Goal: Information Seeking & Learning: Learn about a topic

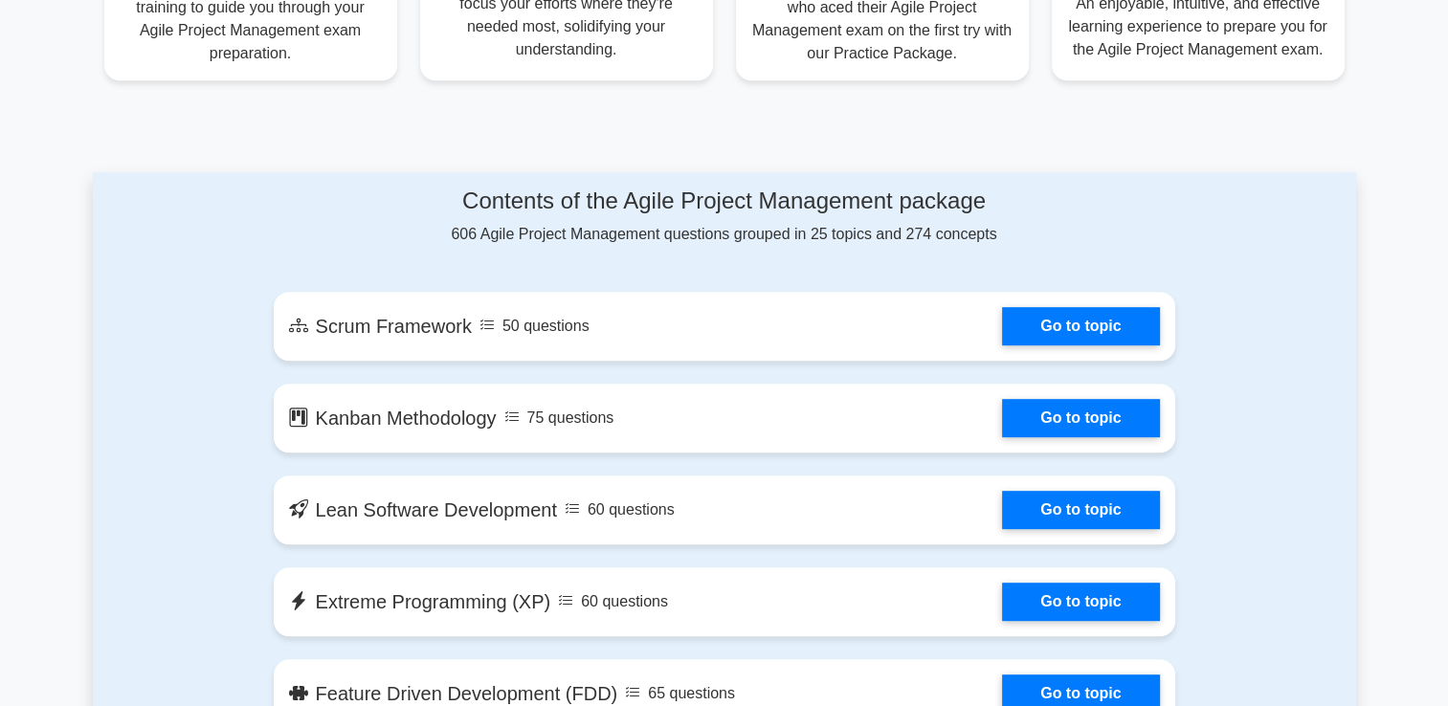
scroll to position [888, 0]
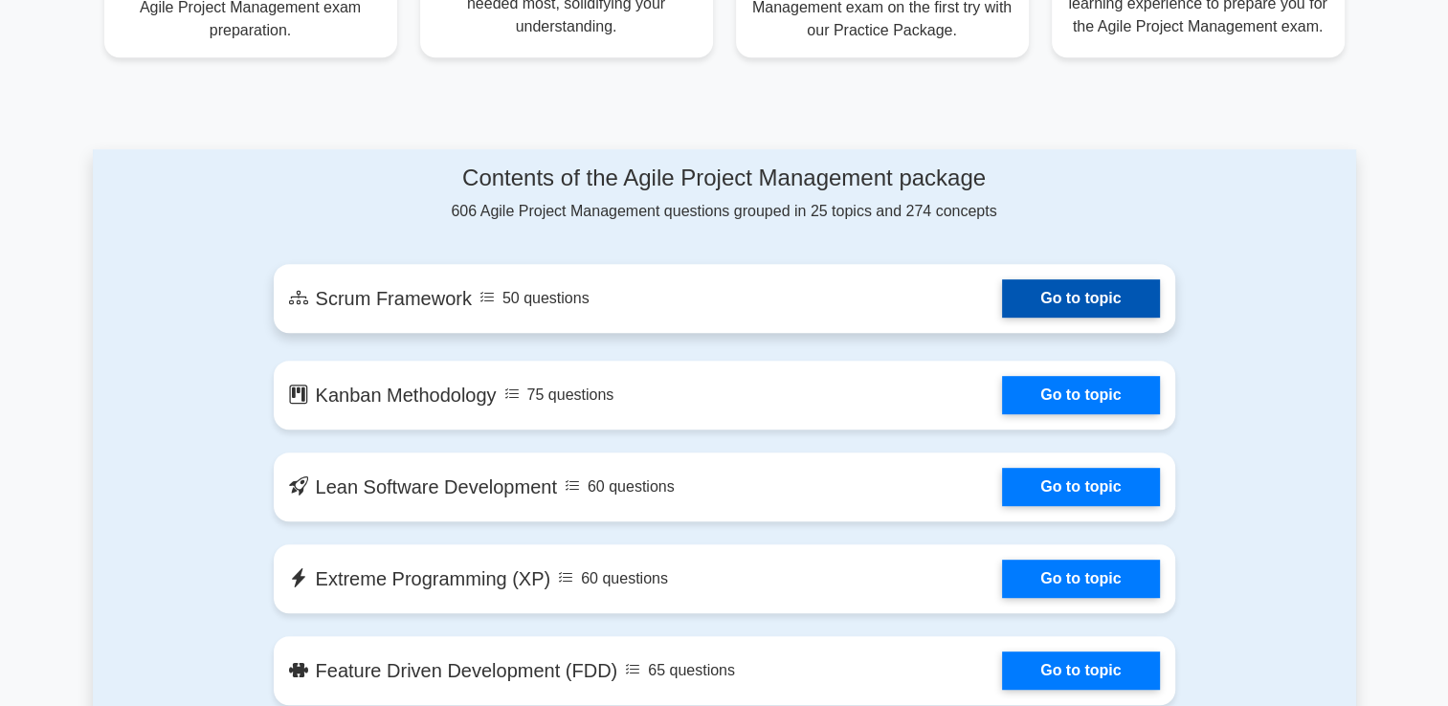
click at [1098, 307] on link "Go to topic" at bounding box center [1080, 298] width 157 height 38
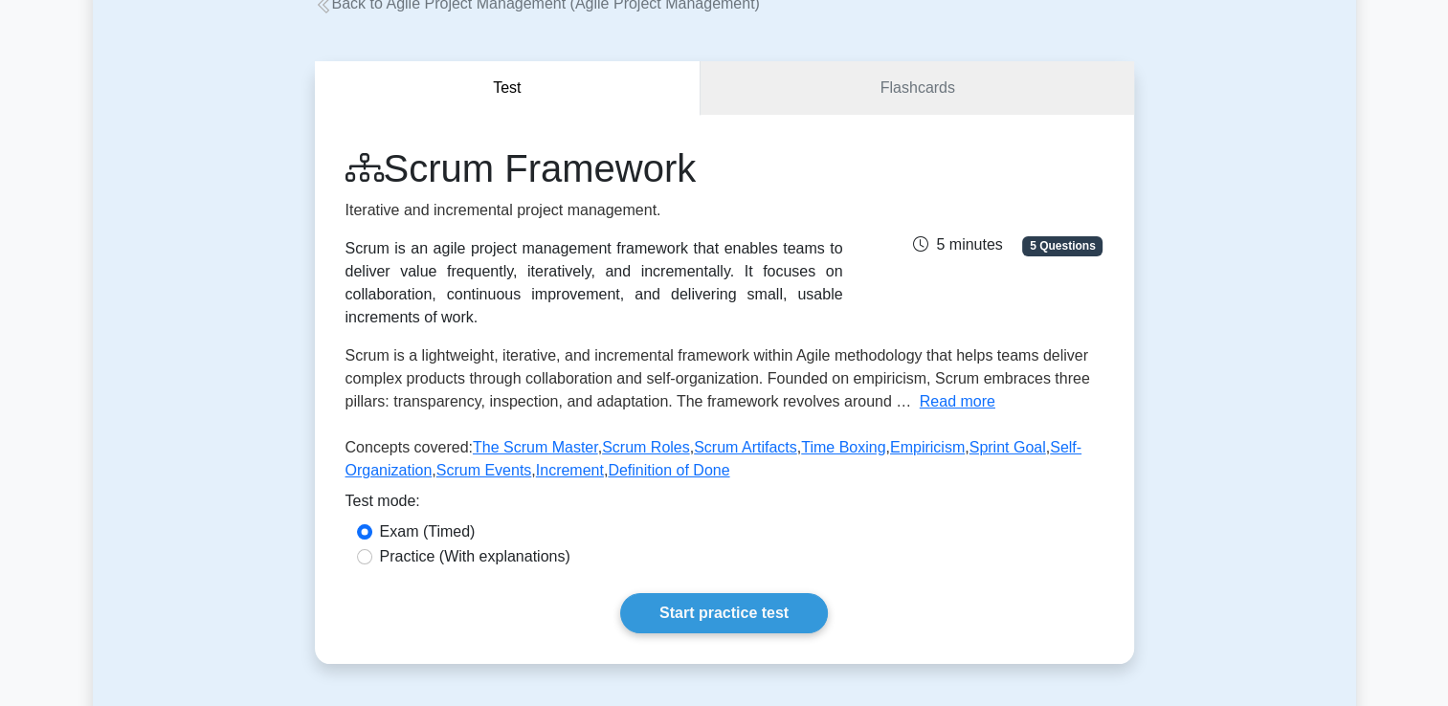
scroll to position [152, 0]
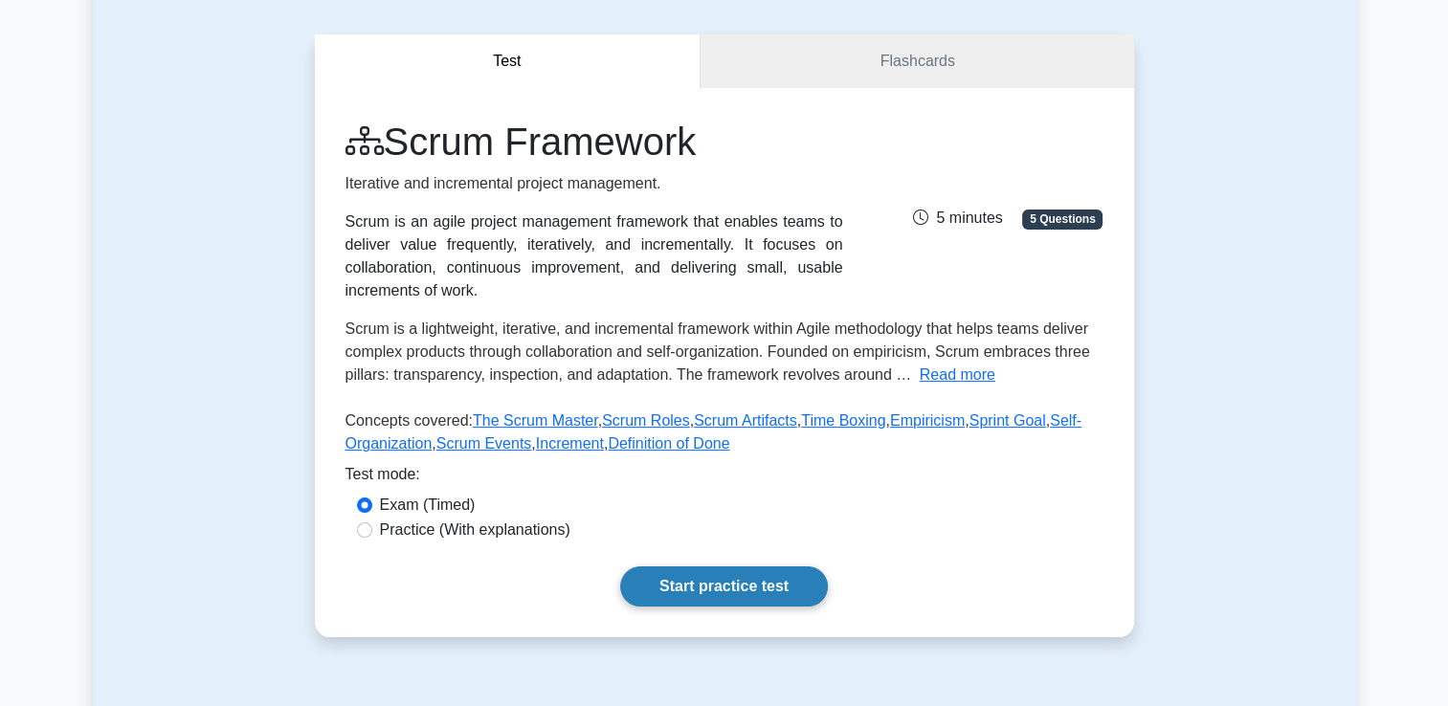
click at [755, 586] on link "Start practice test" at bounding box center [724, 586] width 208 height 40
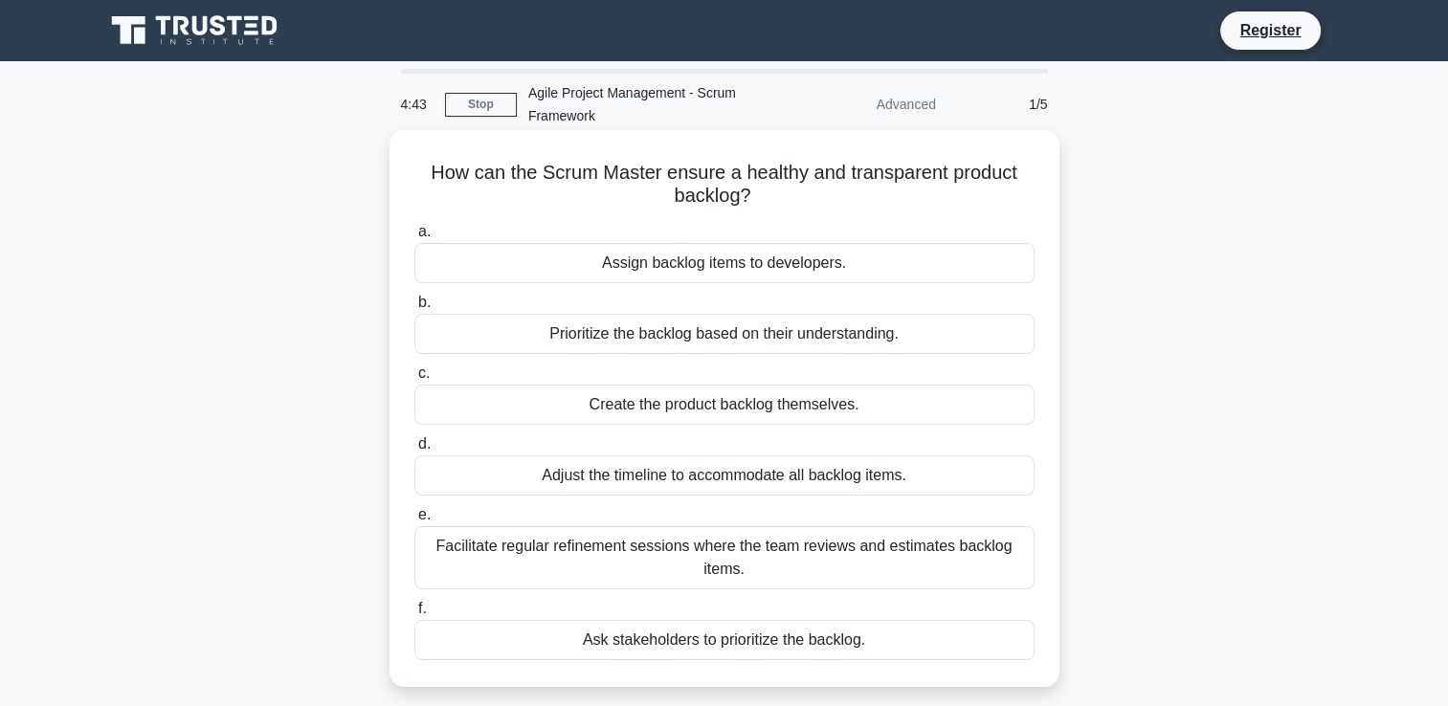
click at [725, 587] on div "Facilitate regular refinement sessions where the team reviews and estimates bac…" at bounding box center [724, 557] width 620 height 63
click at [414, 521] on input "e. Facilitate regular refinement sessions where the team reviews and estimates …" at bounding box center [414, 515] width 0 height 12
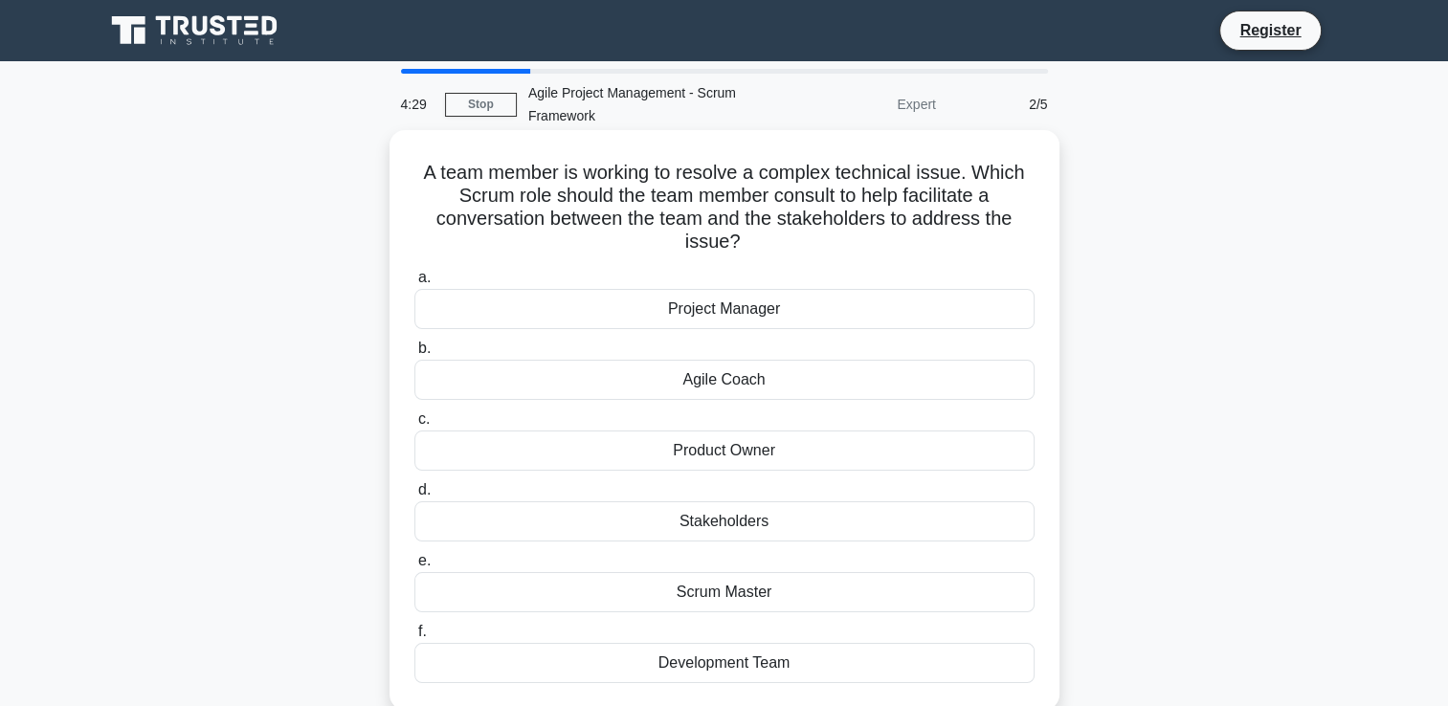
click at [743, 453] on div "Product Owner" at bounding box center [724, 451] width 620 height 40
click at [414, 426] on input "c. Product Owner" at bounding box center [414, 419] width 0 height 12
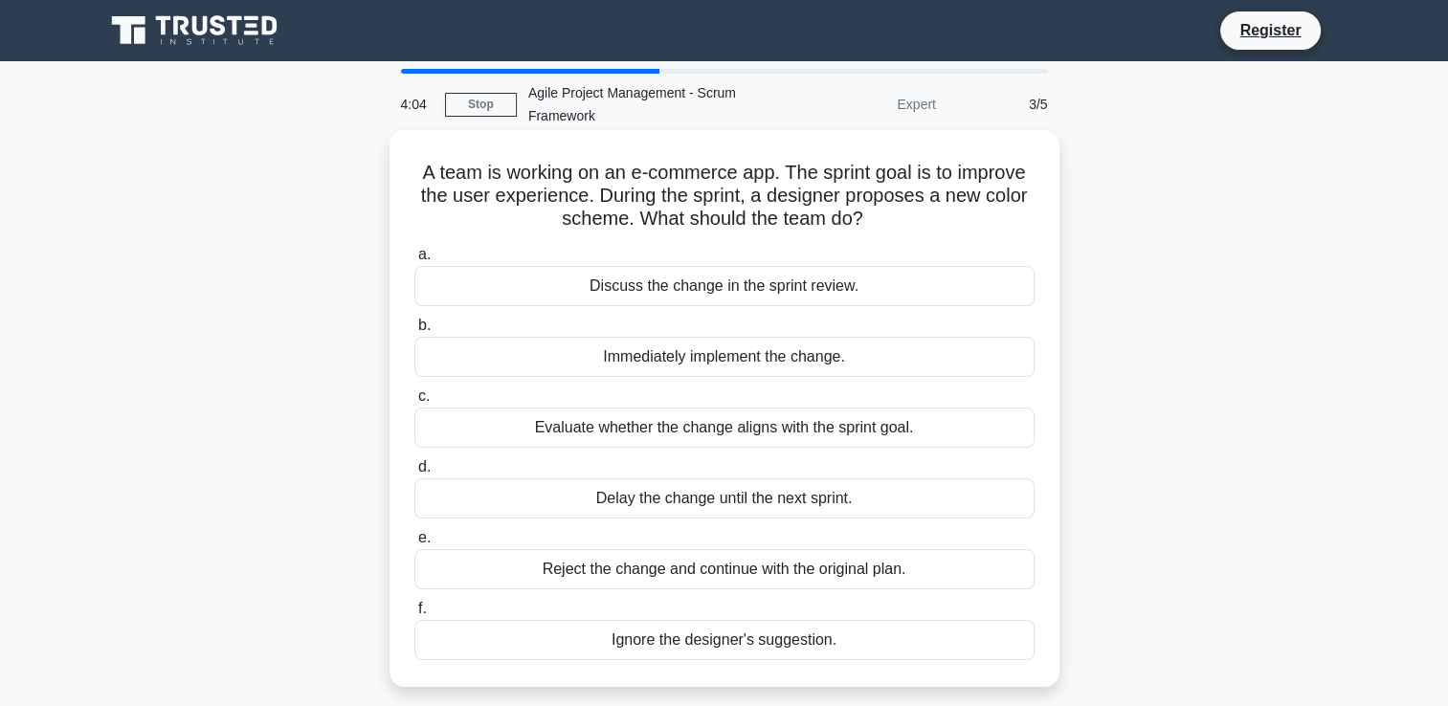
click at [719, 431] on div "Evaluate whether the change aligns with the sprint goal." at bounding box center [724, 428] width 620 height 40
click at [414, 403] on input "c. Evaluate whether the change aligns with the sprint goal." at bounding box center [414, 396] width 0 height 12
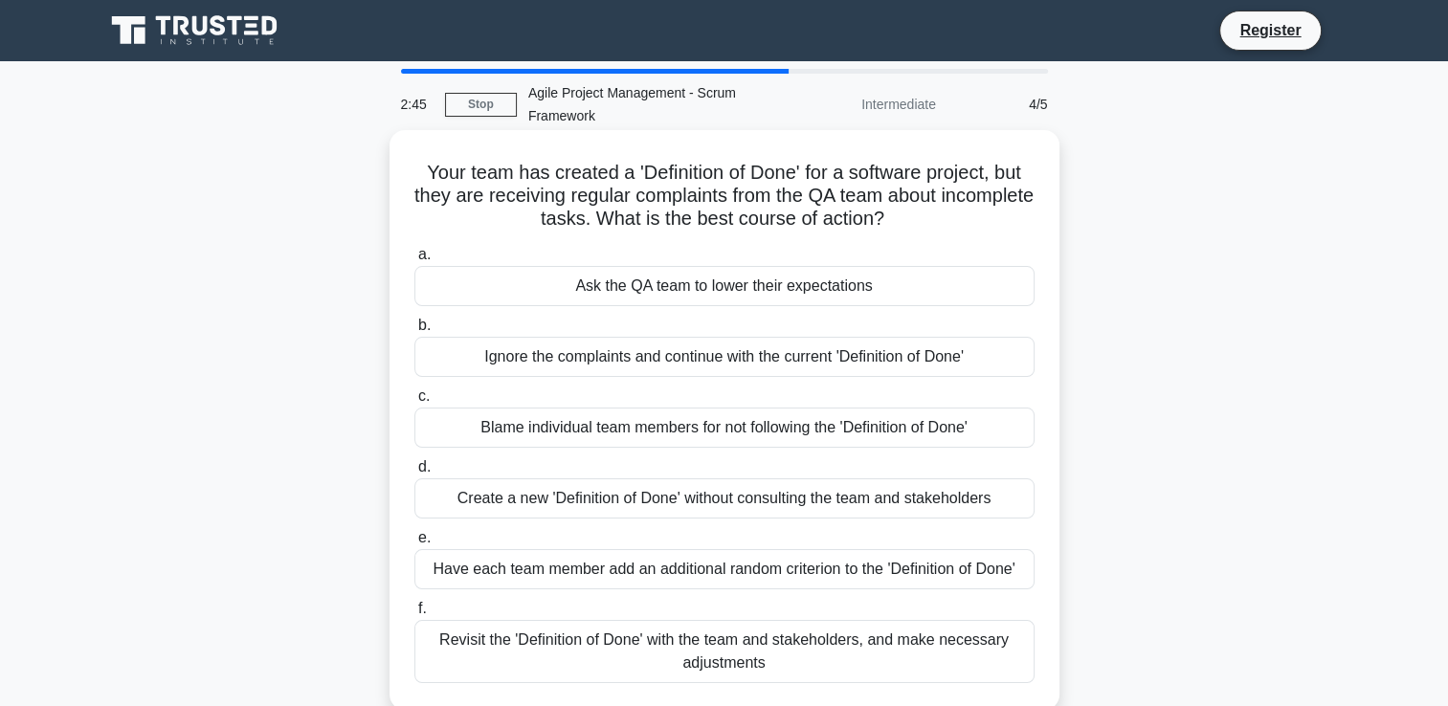
click at [643, 641] on div "Revisit the 'Definition of Done' with the team and stakeholders, and make neces…" at bounding box center [724, 651] width 620 height 63
click at [414, 615] on input "f. Revisit the 'Definition of Done' with the team and stakeholders, and make ne…" at bounding box center [414, 609] width 0 height 12
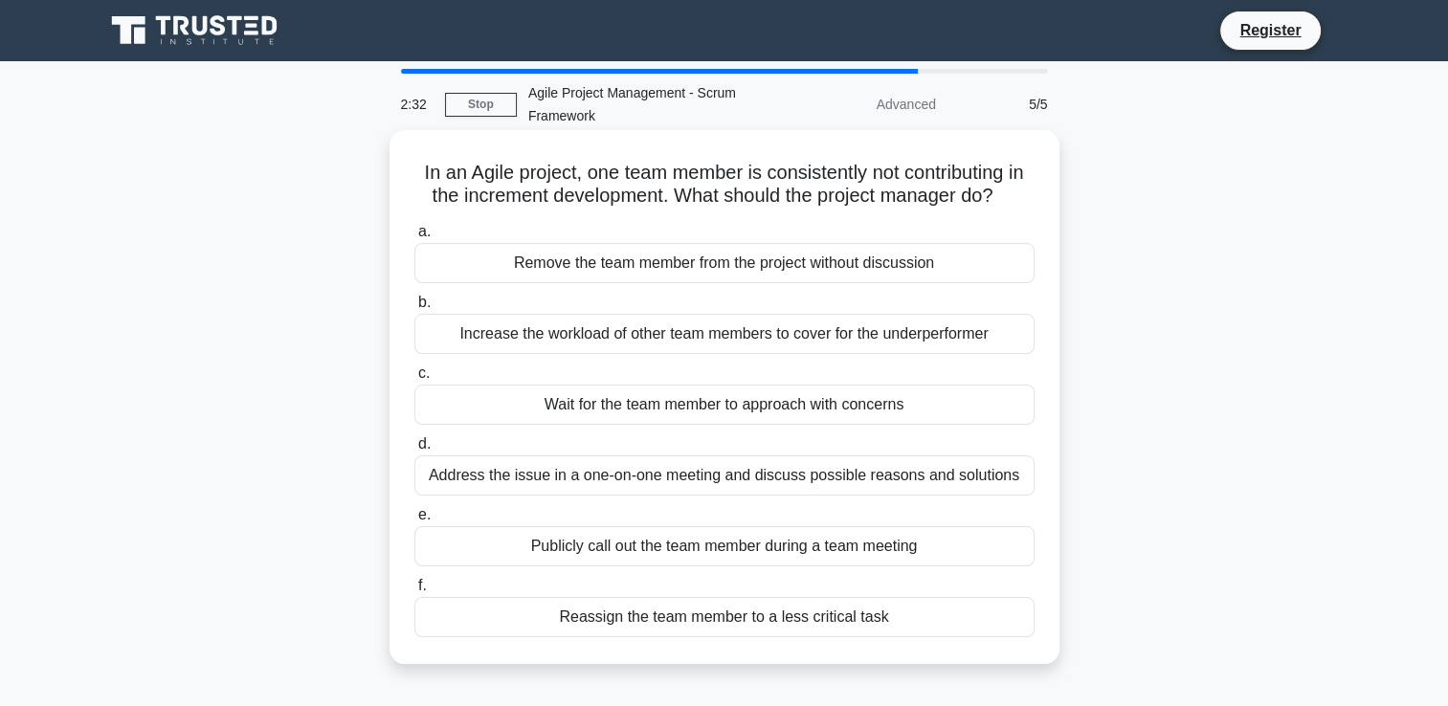
click at [575, 496] on div "Address the issue in a one-on-one meeting and discuss possible reasons and solu…" at bounding box center [724, 475] width 620 height 40
click at [414, 451] on input "d. Address the issue in a one-on-one meeting and discuss possible reasons and s…" at bounding box center [414, 444] width 0 height 12
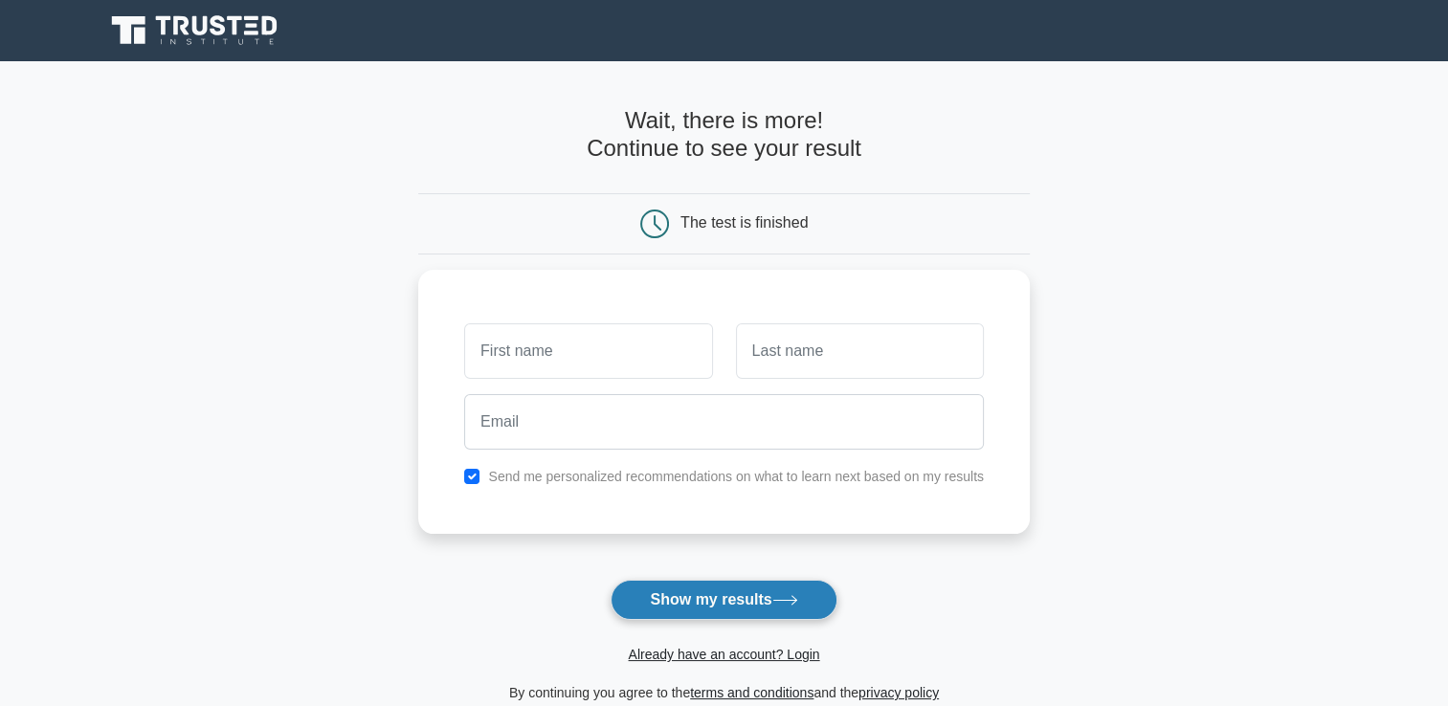
click at [684, 584] on button "Show my results" at bounding box center [723, 600] width 226 height 40
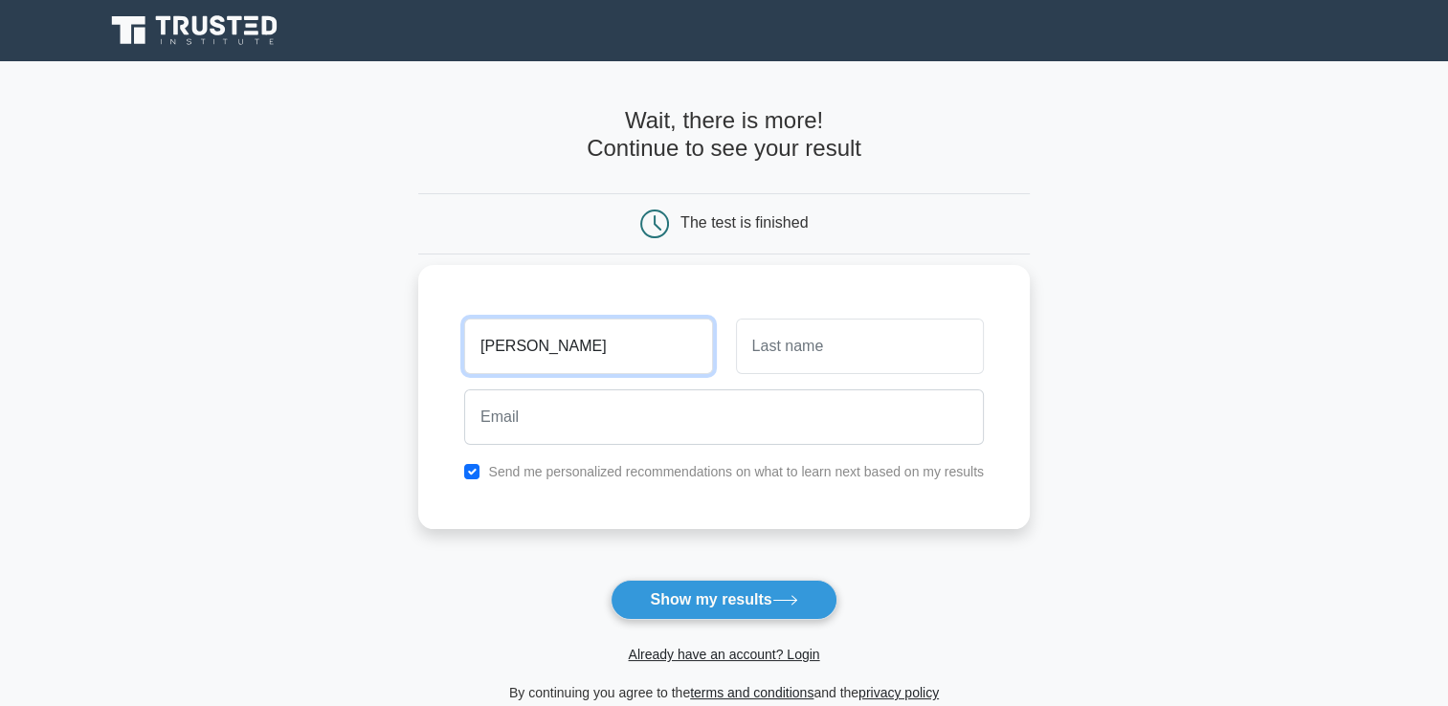
type input "[PERSON_NAME]"
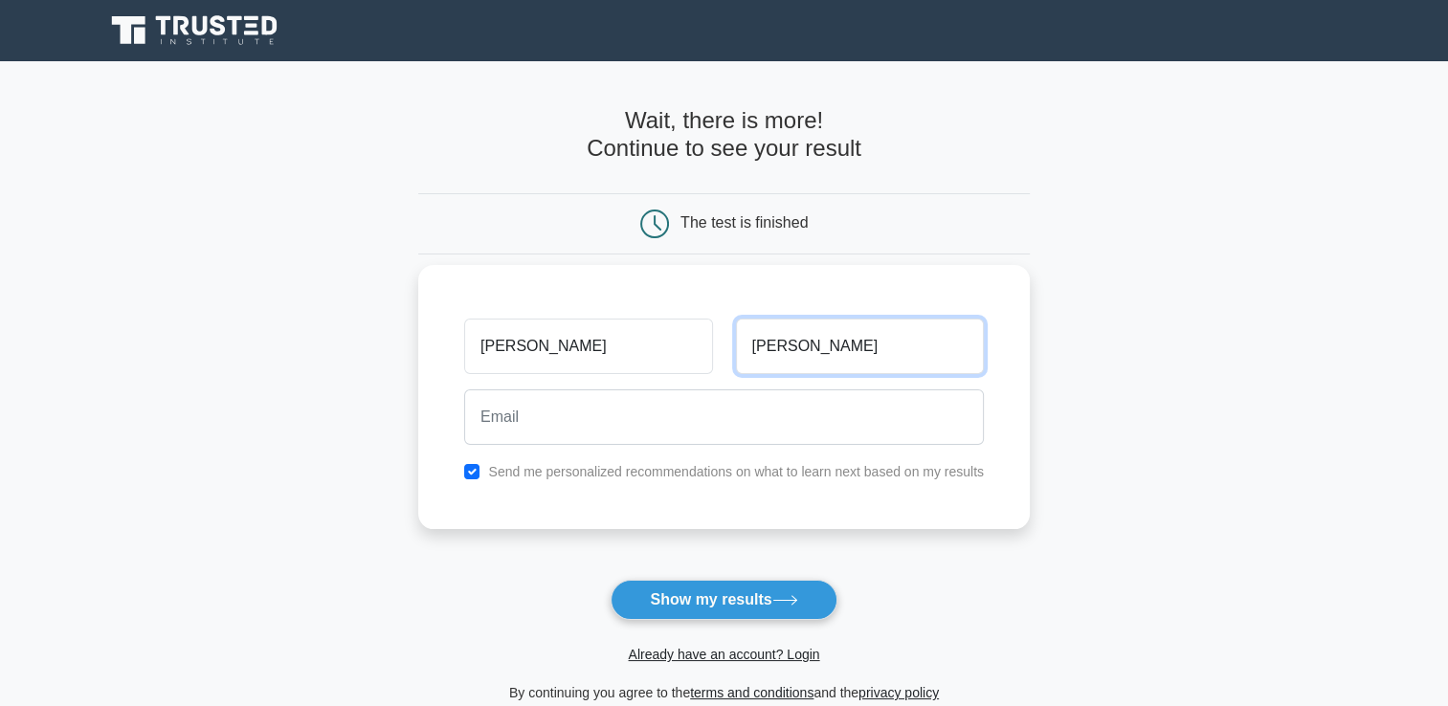
type input "[PERSON_NAME]"
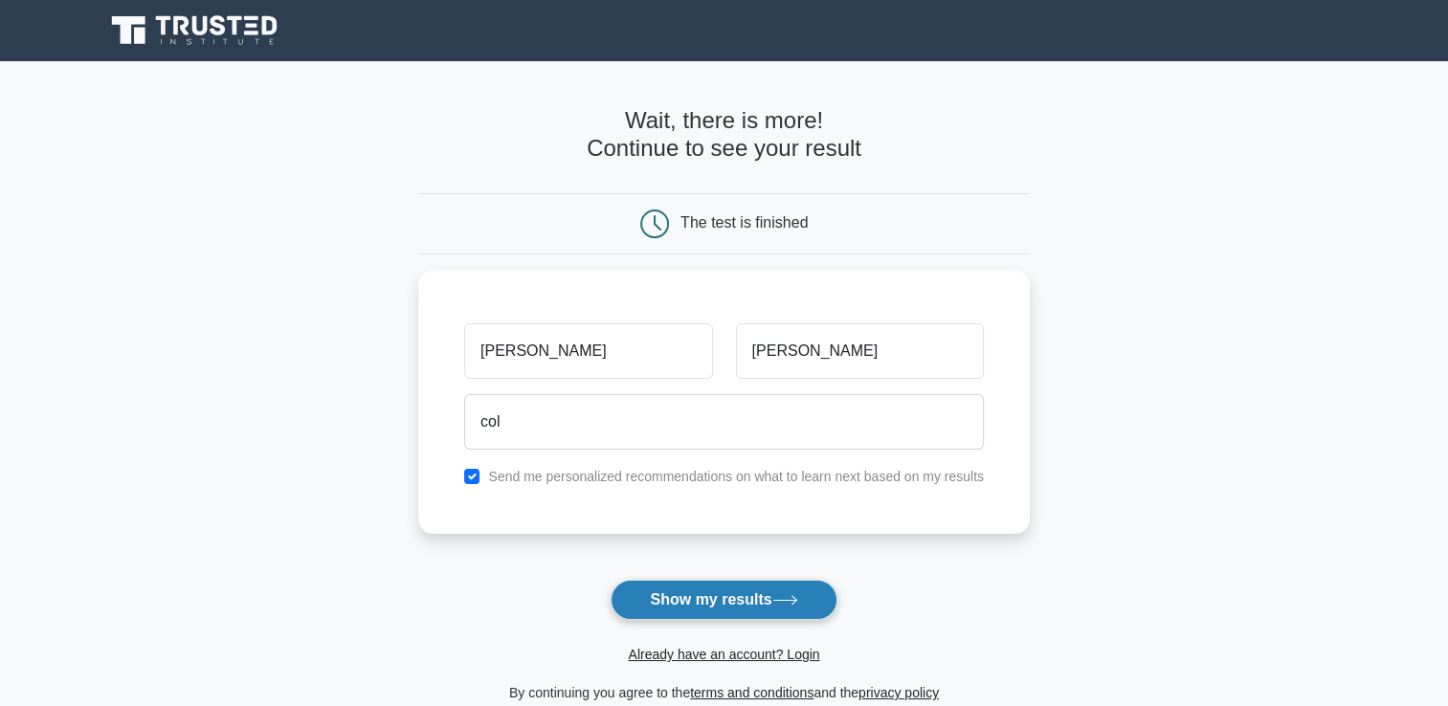
click at [731, 614] on button "Show my results" at bounding box center [723, 600] width 226 height 40
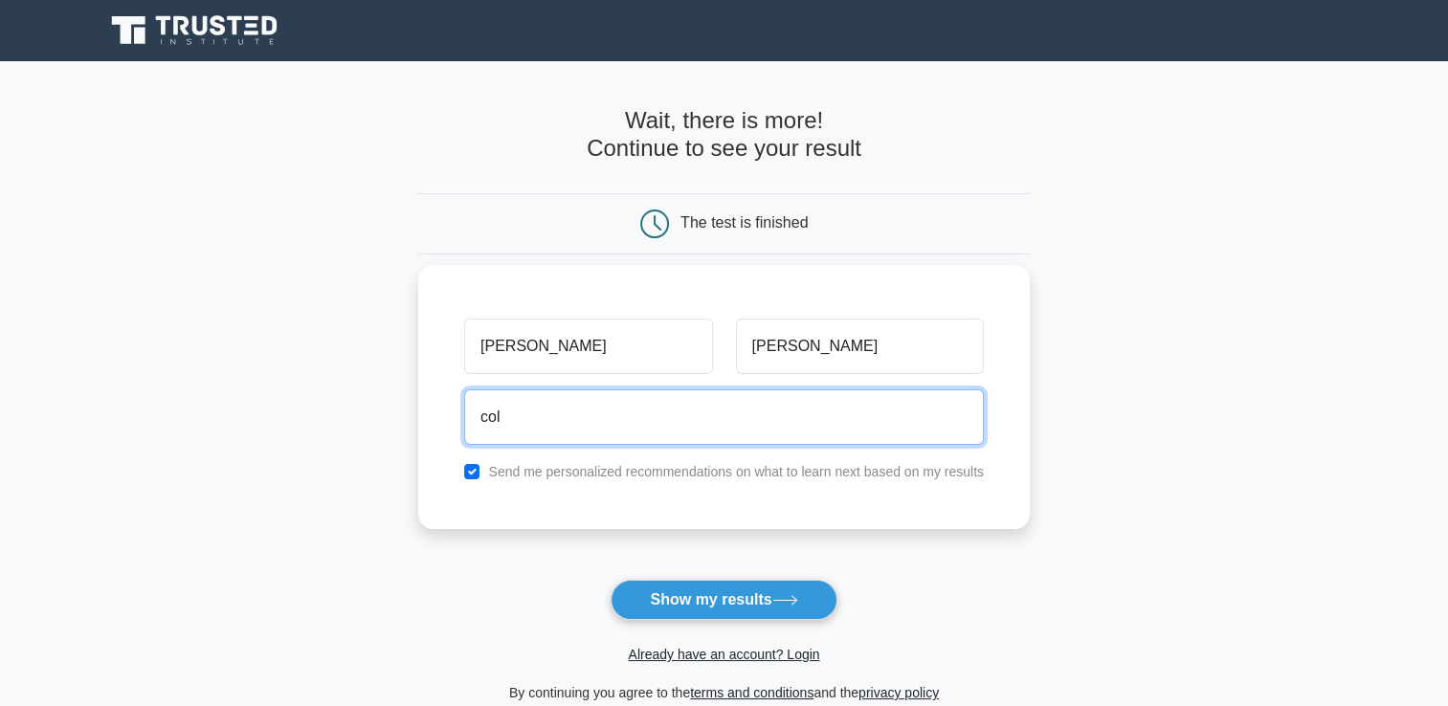
click at [643, 418] on input "col" at bounding box center [724, 416] width 520 height 55
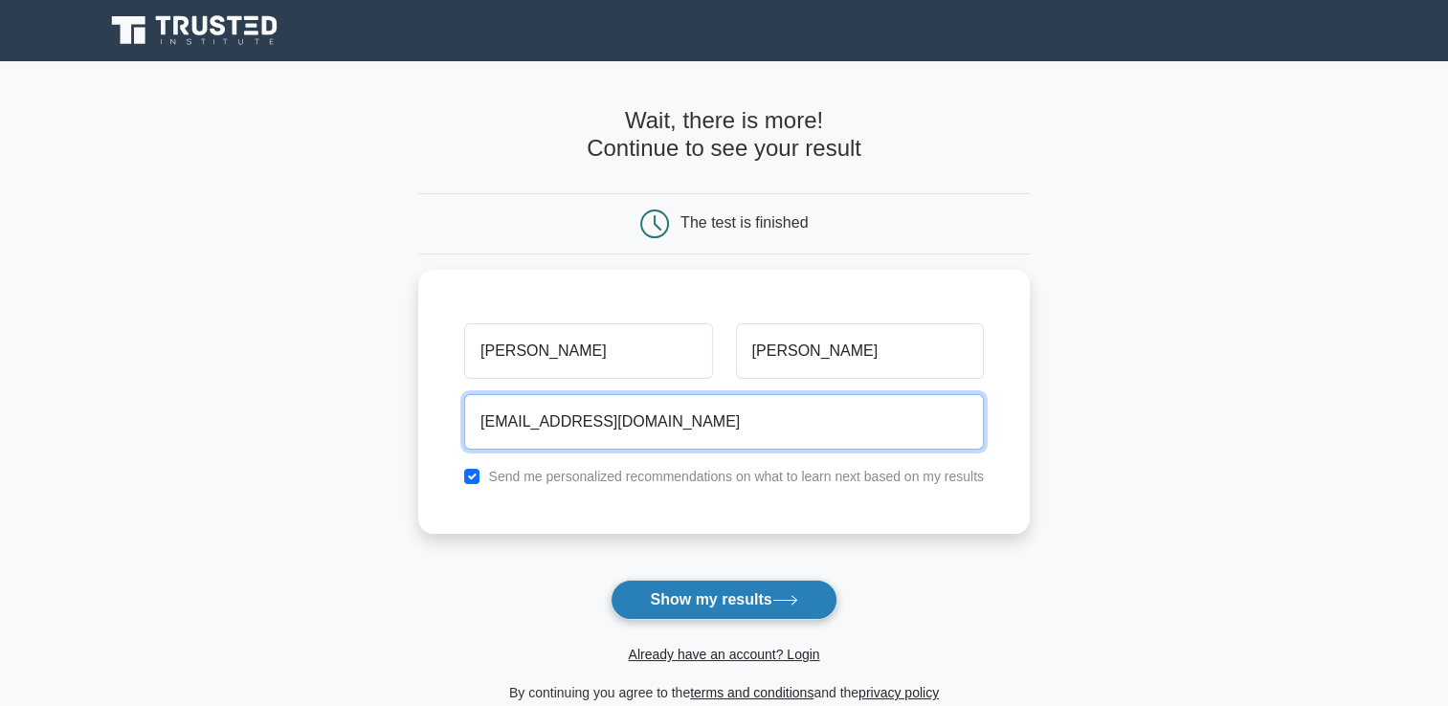
type input "[EMAIL_ADDRESS][DOMAIN_NAME]"
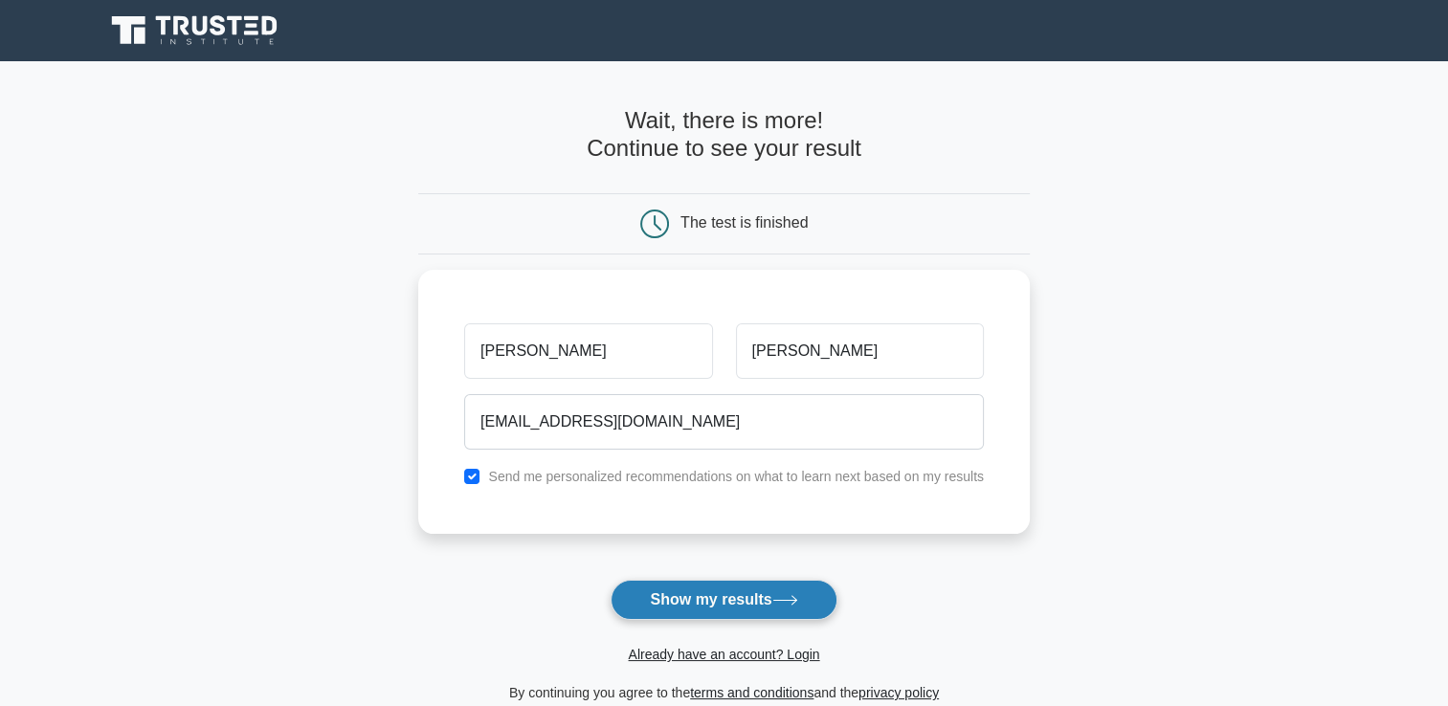
click at [665, 600] on button "Show my results" at bounding box center [723, 600] width 226 height 40
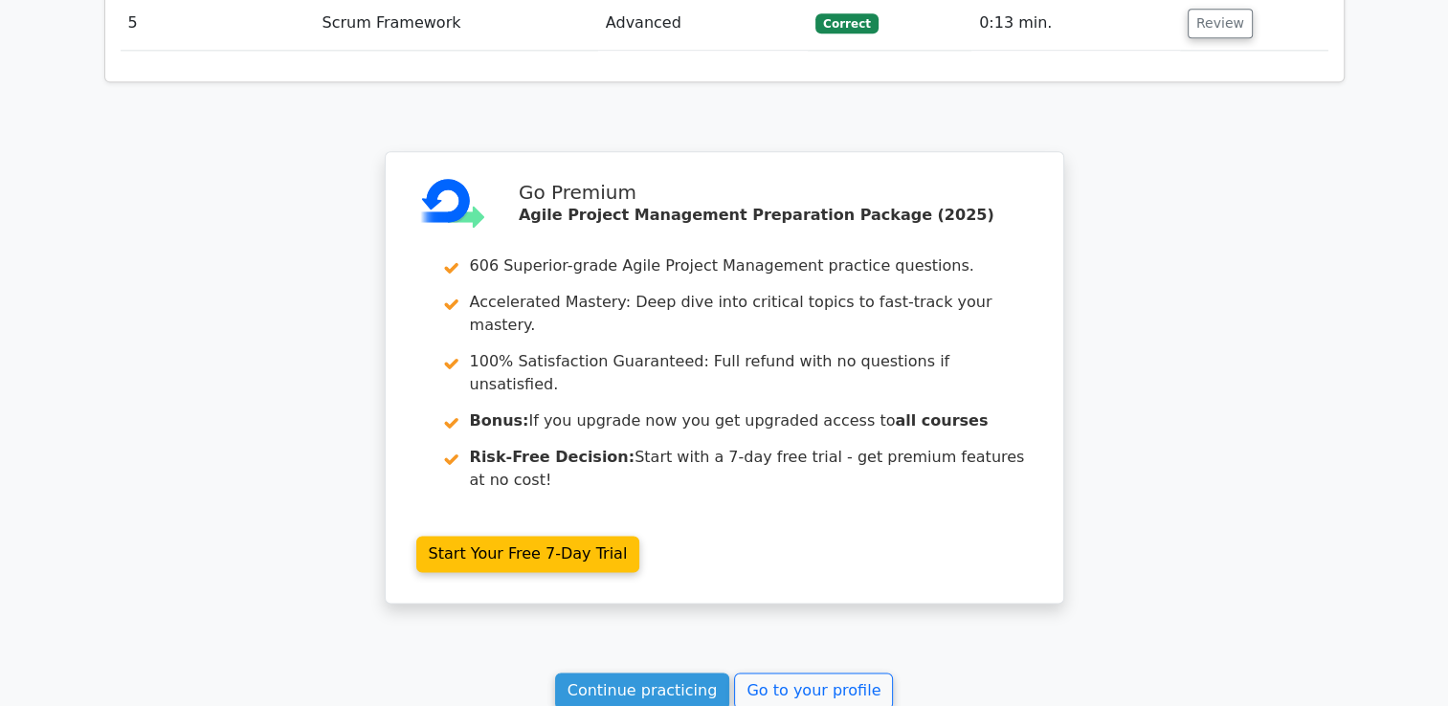
scroll to position [1852, 0]
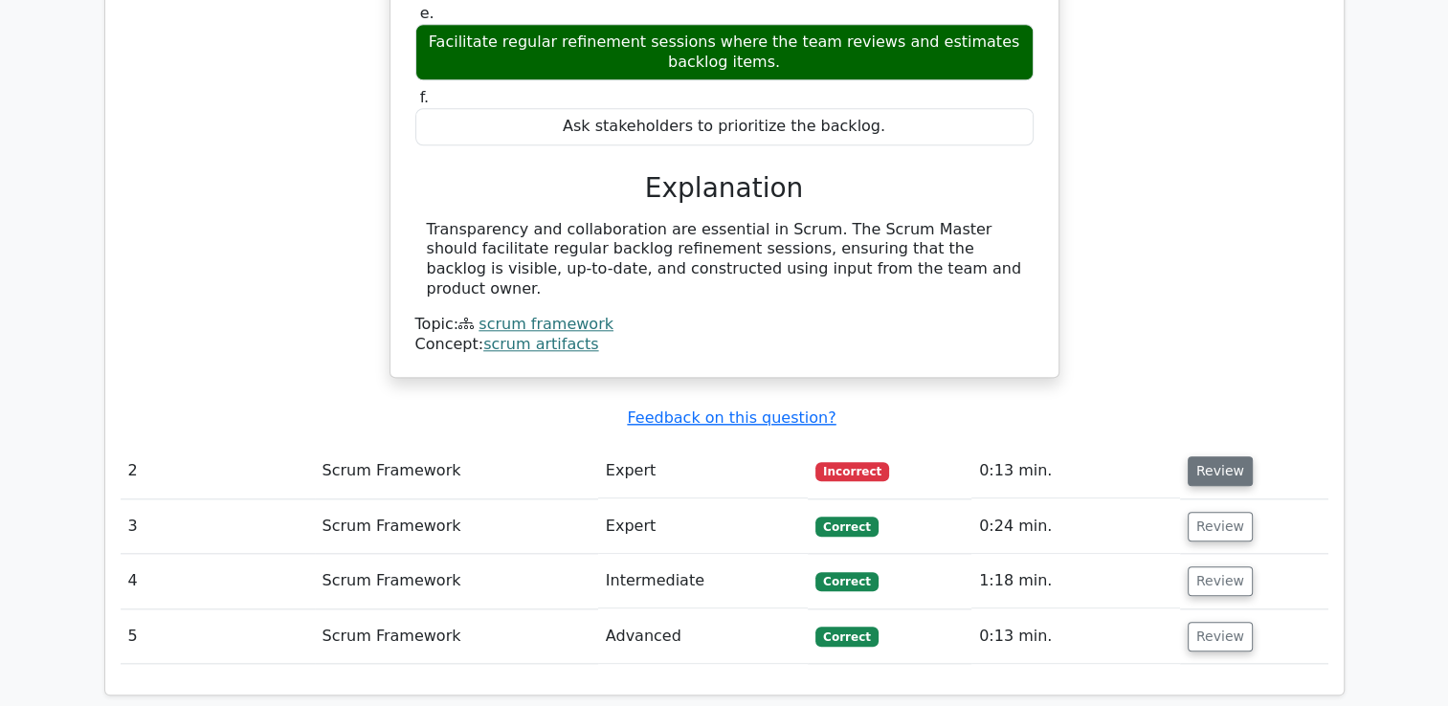
click at [1215, 456] on button "Review" at bounding box center [1219, 471] width 65 height 30
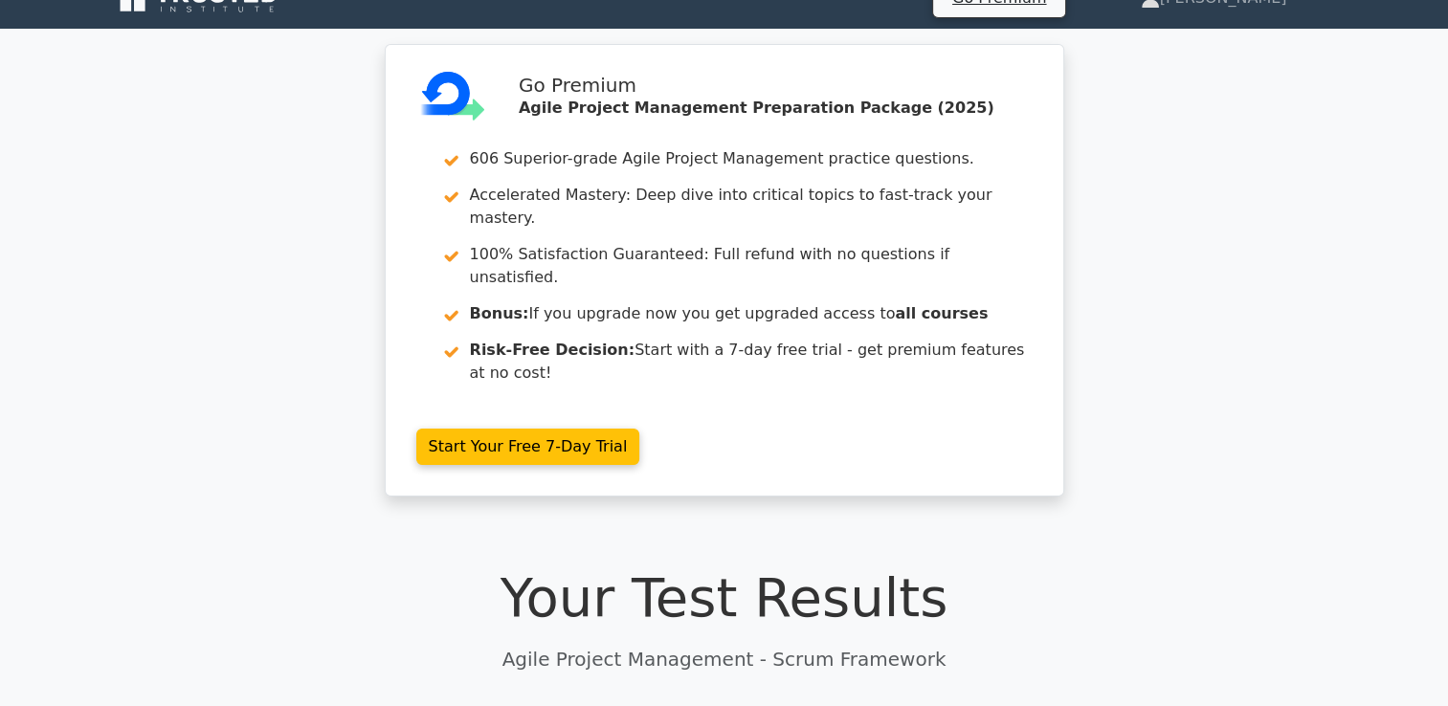
scroll to position [0, 0]
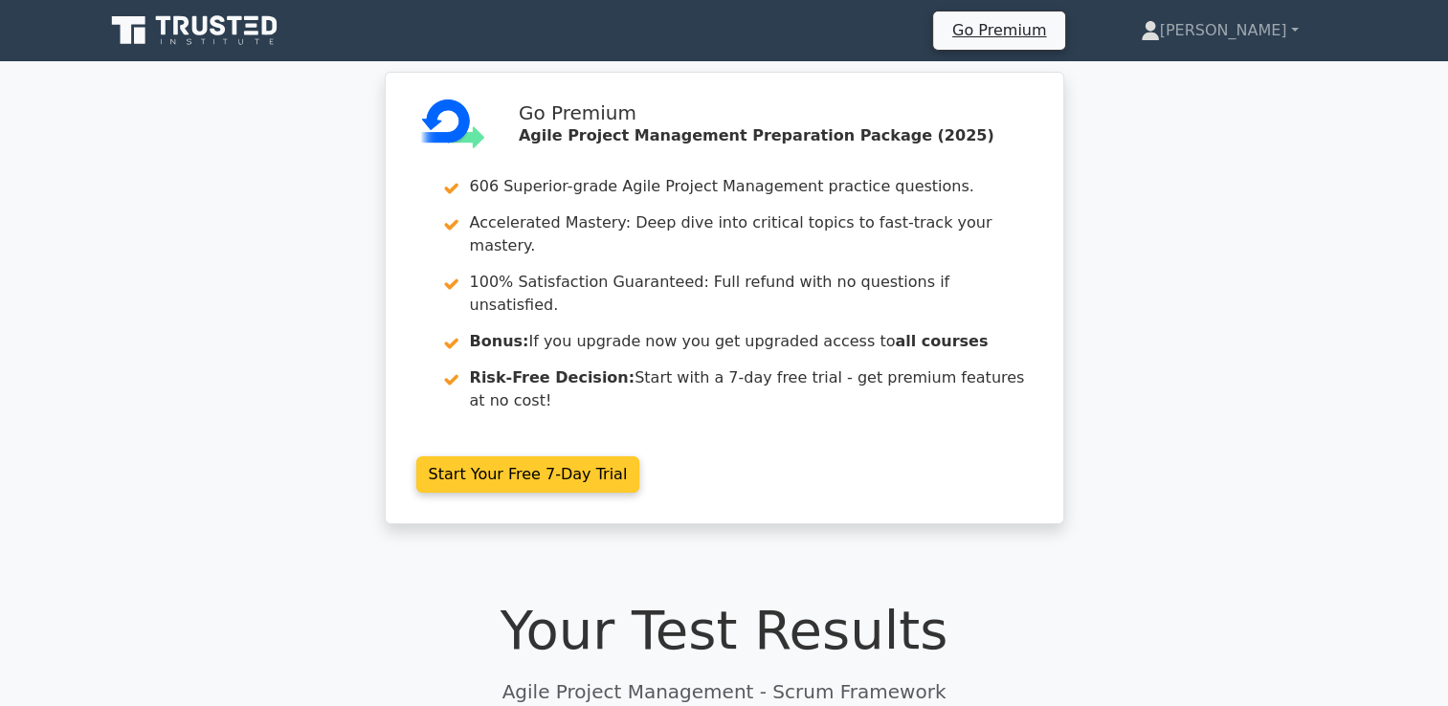
click at [528, 456] on link "Start Your Free 7-Day Trial" at bounding box center [528, 474] width 224 height 36
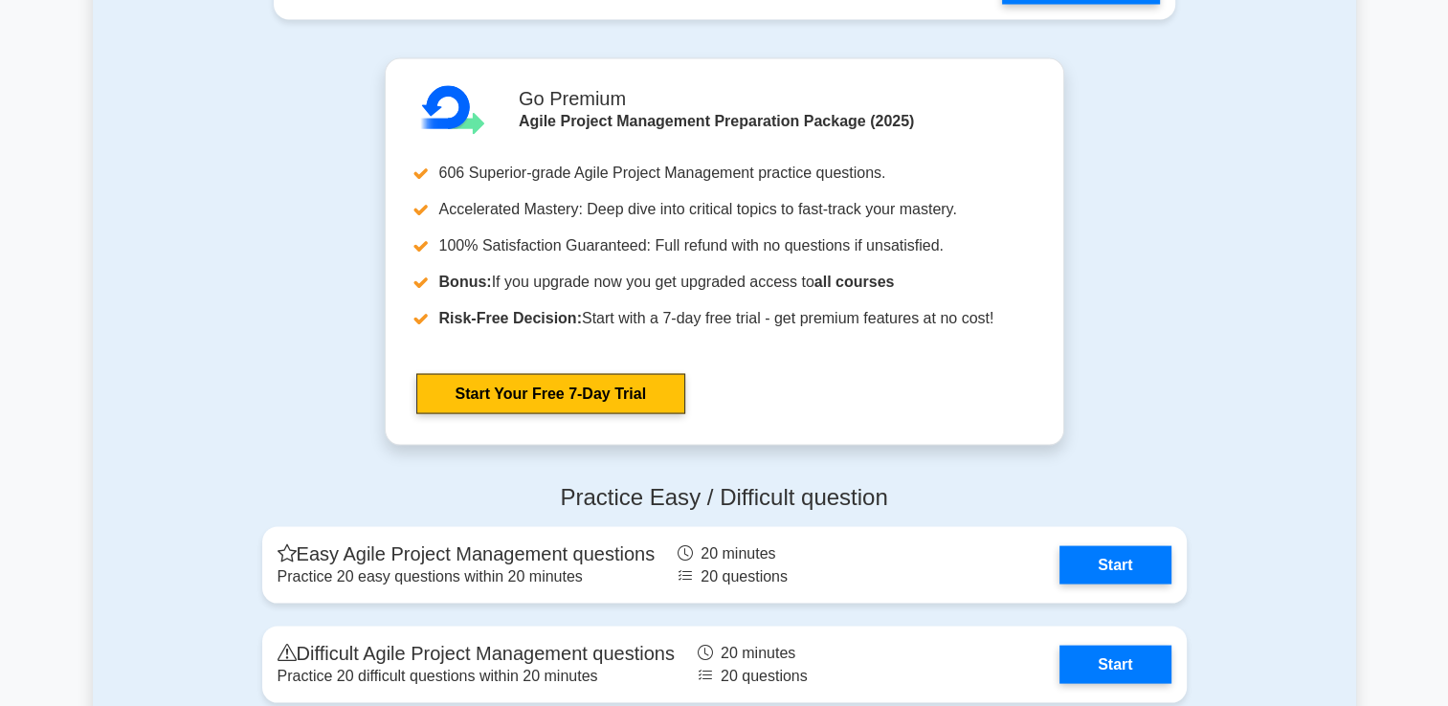
scroll to position [3705, 0]
